Goal: Communication & Community: Answer question/provide support

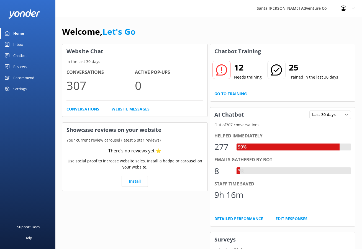
click at [17, 44] on div "Inbox" at bounding box center [18, 44] width 10 height 11
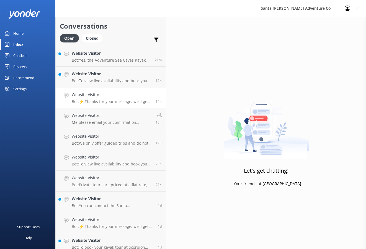
click at [101, 101] on p "Bot: ⚡ Thanks for your message, we'll get back to you as soon as we can. You're…" at bounding box center [112, 101] width 80 height 5
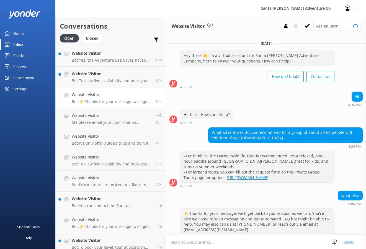
scroll to position [19, 0]
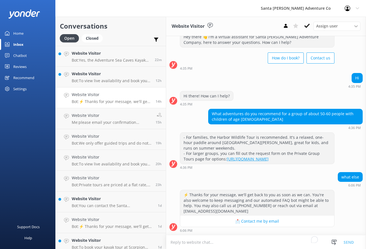
click at [263, 181] on div "what else 6:06 PM" at bounding box center [266, 179] width 200 height 15
click at [180, 243] on textarea "To enrich screen reader interactions, please activate Accessibility in Grammarl…" at bounding box center [266, 242] width 200 height 14
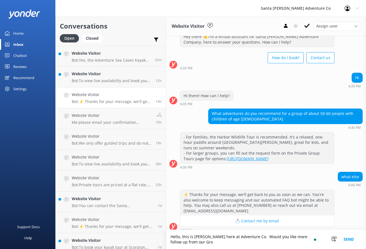
scroll to position [24, 0]
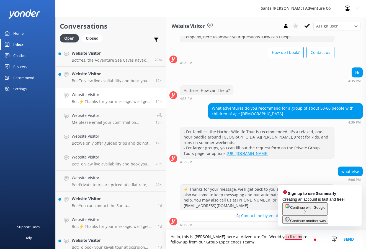
drag, startPoint x: 290, startPoint y: 237, endPoint x: 273, endPoint y: 243, distance: 17.8
click at [273, 243] on textarea "Hello, this is [PERSON_NAME] here at Adventure Co. Would you like more follow u…" at bounding box center [266, 238] width 200 height 19
click at [298, 237] on textarea "Hello, this is [PERSON_NAME] here at Adventure Co. Would you like more follow u…" at bounding box center [266, 238] width 200 height 19
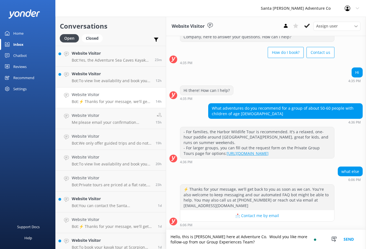
click at [236, 244] on textarea "Hello, this is [PERSON_NAME] here at Adventure Co. Would you like more follow-u…" at bounding box center [266, 238] width 200 height 19
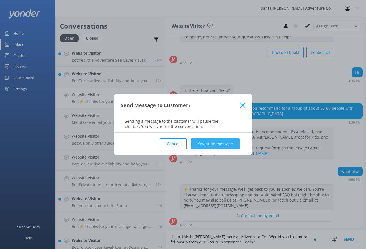
type textarea "Hello, this is [PERSON_NAME] here at Adventure Co. Would you like more follow-u…"
click at [203, 141] on button "Yes, send message" at bounding box center [215, 143] width 49 height 11
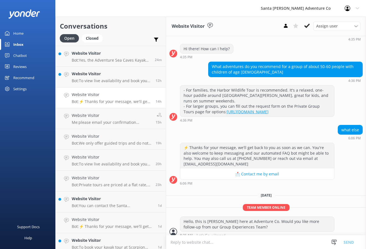
scroll to position [70, 0]
